Goal: Navigation & Orientation: Find specific page/section

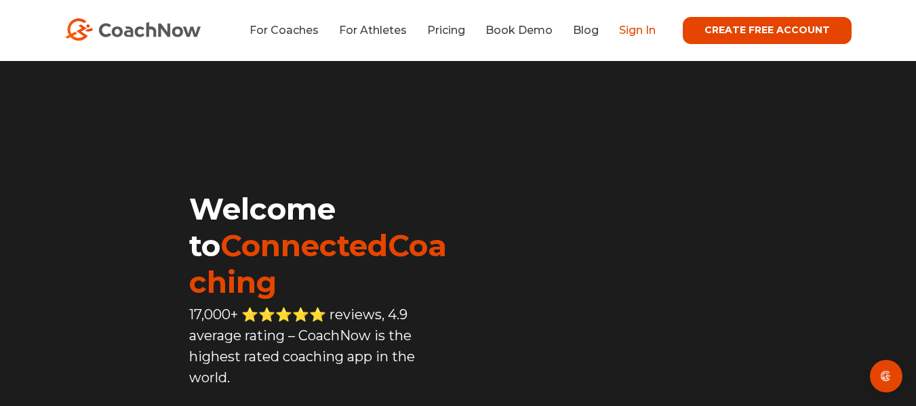
click at [630, 31] on link "Sign In" at bounding box center [637, 30] width 37 height 13
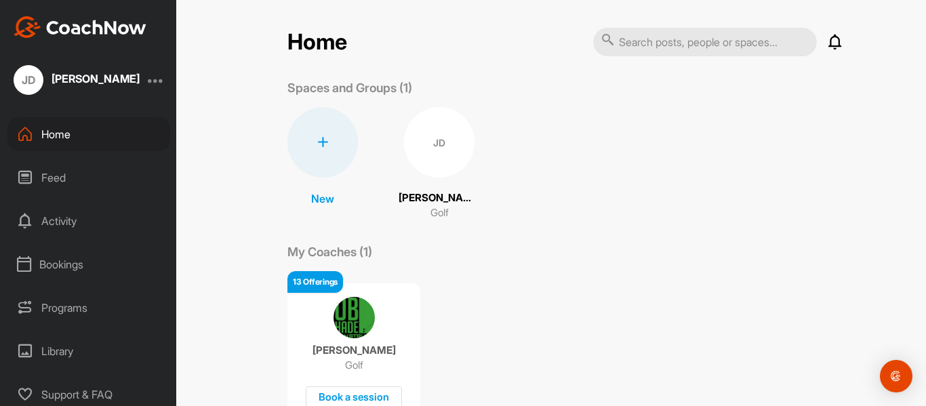
click at [319, 202] on p "New" at bounding box center [322, 199] width 23 height 16
click at [467, 282] on div "13 Offerings Bob Schade Golf Book a session" at bounding box center [566, 345] width 556 height 148
click at [45, 302] on div "Programs" at bounding box center [88, 308] width 163 height 34
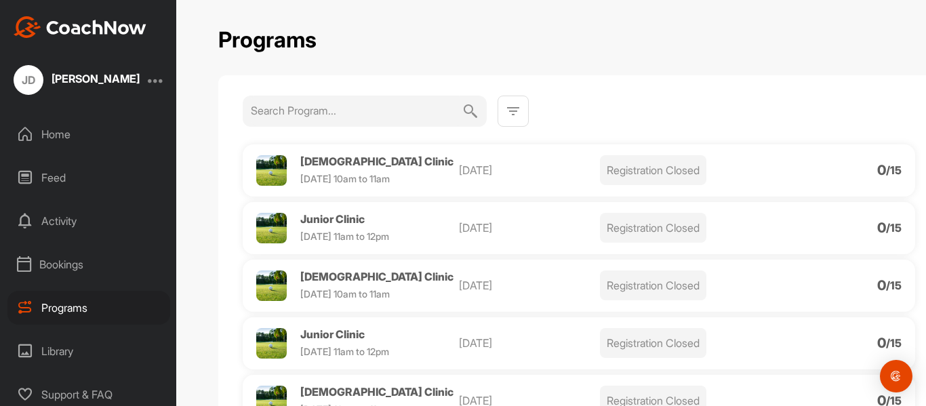
click at [41, 256] on div "Bookings" at bounding box center [88, 265] width 163 height 34
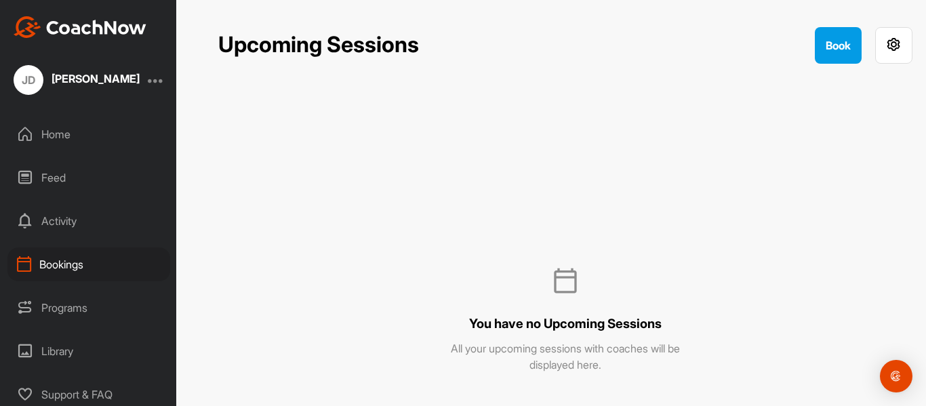
click at [44, 222] on div "Activity" at bounding box center [88, 221] width 163 height 34
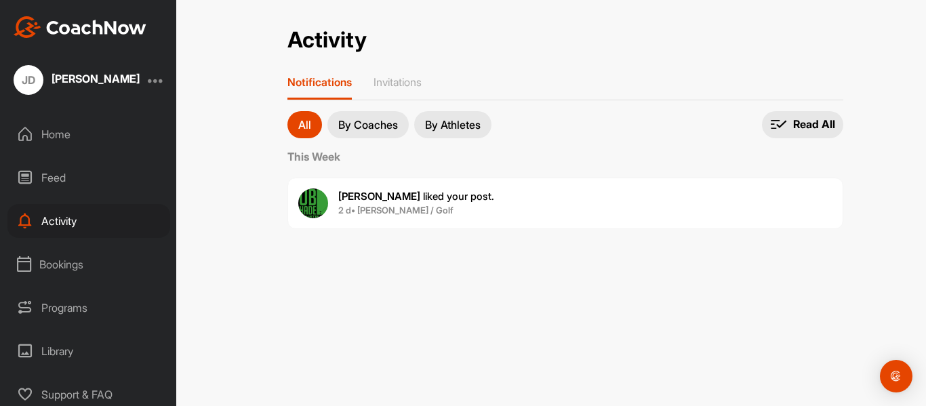
click at [45, 180] on div "Feed" at bounding box center [88, 178] width 163 height 34
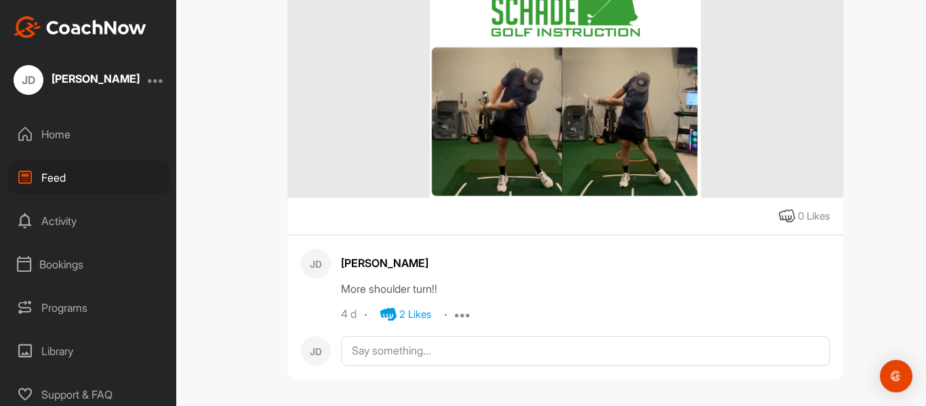
scroll to position [343, 0]
